Goal: Transaction & Acquisition: Download file/media

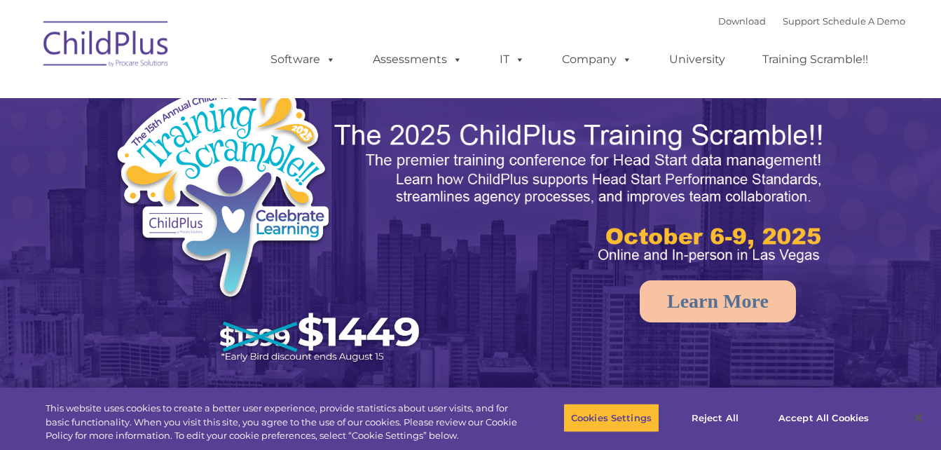
select select "MEDIUM"
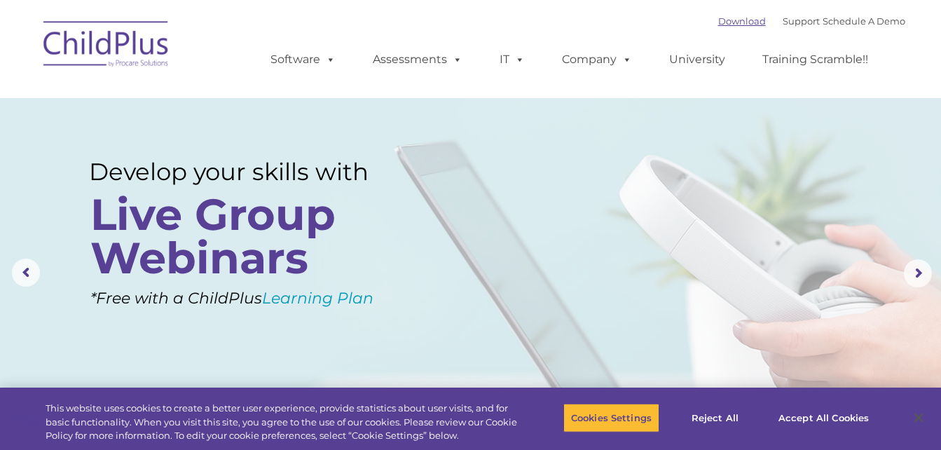
click at [740, 21] on link "Download" at bounding box center [742, 20] width 48 height 11
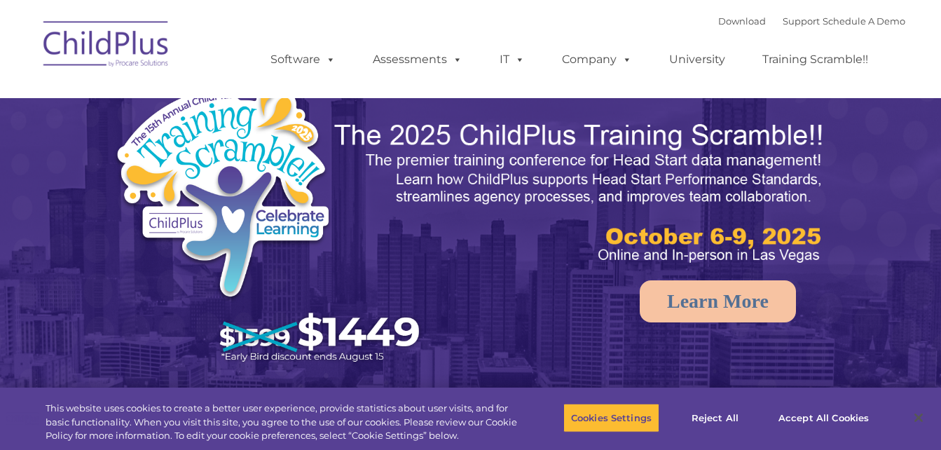
select select "MEDIUM"
click at [718, 22] on link "Download" at bounding box center [742, 20] width 48 height 11
